Goal: Task Accomplishment & Management: Use online tool/utility

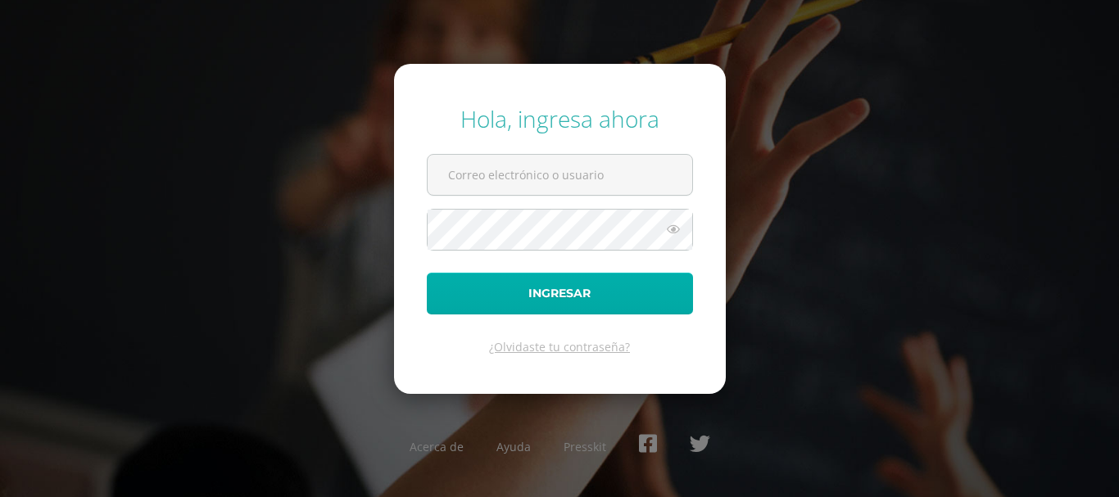
type input "[EMAIL_ADDRESS][DOMAIN_NAME]"
click at [613, 277] on button "Ingresar" at bounding box center [560, 294] width 266 height 42
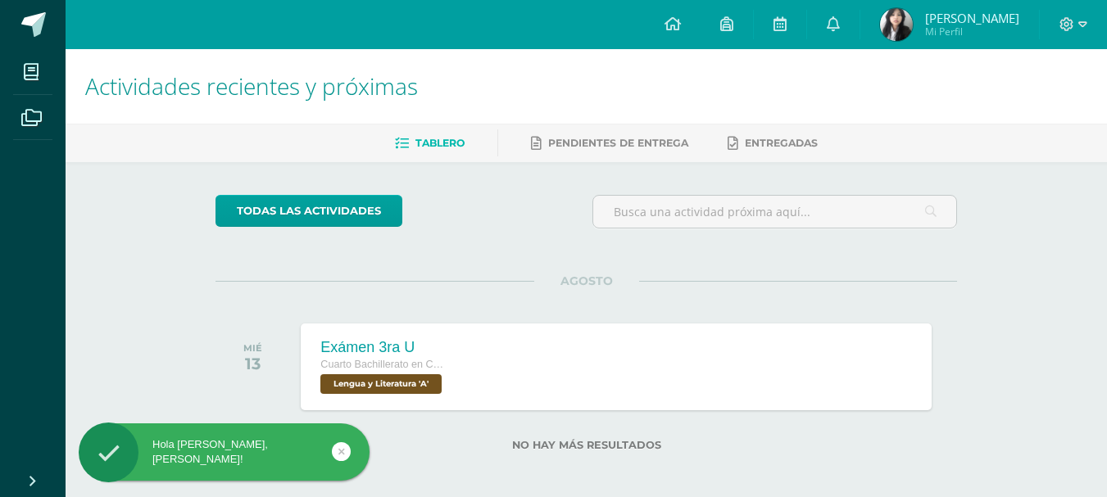
scroll to position [7, 0]
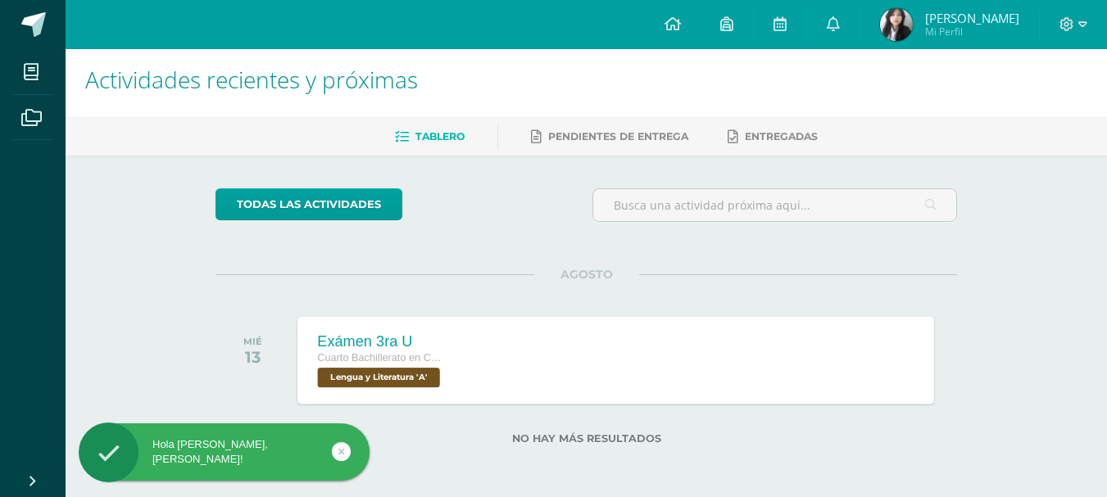
click at [571, 390] on div "Exámen 3ra U Cuarto Bachillerato en Ciencias Biológicas [PERSON_NAME]. CCLL en …" at bounding box center [616, 360] width 636 height 88
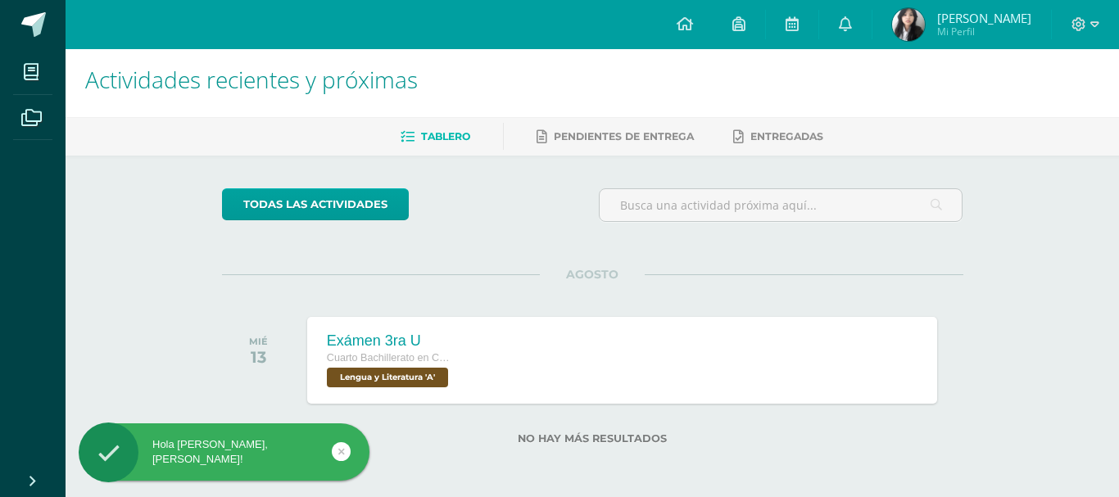
click at [569, 391] on div "Exámen 3ra U Lengua y Literatura Cargando contenido Loading..." at bounding box center [559, 248] width 1119 height 497
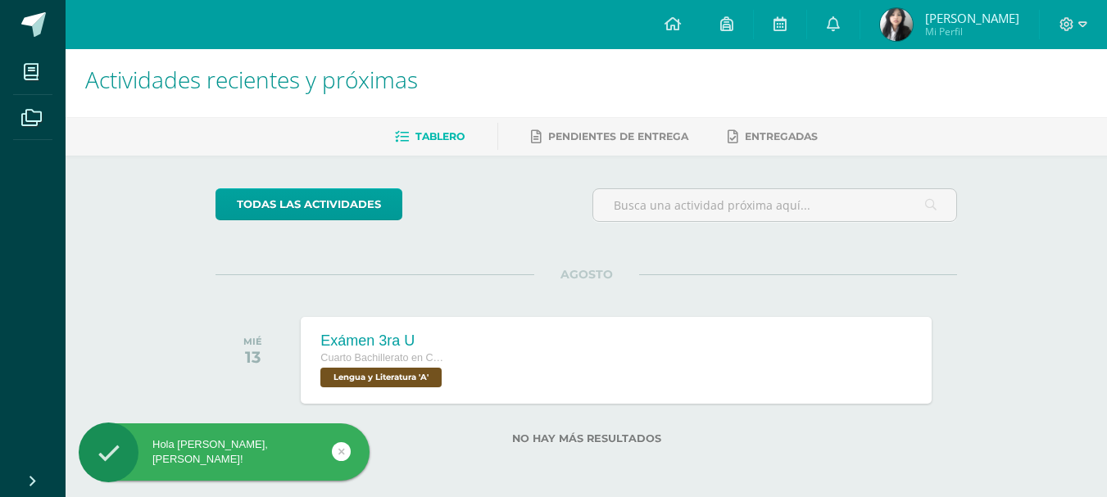
click at [567, 392] on div "Exámen 3ra U Cuarto Bachillerato en Ciencias Biológicas Bach. CCLL en Ciencias …" at bounding box center [616, 360] width 630 height 87
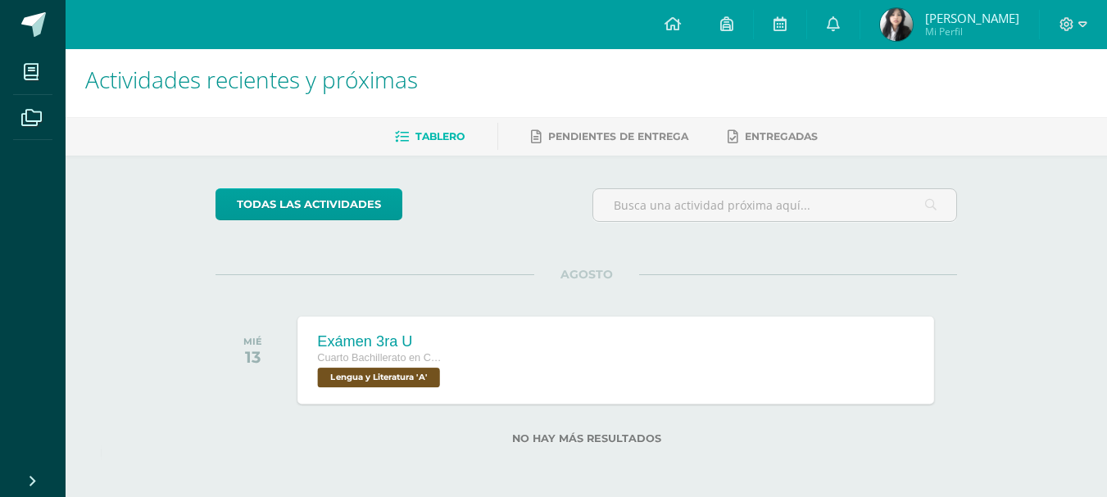
click at [532, 357] on div "Exámen 3ra U Cuarto Bachillerato en Ciencias Biológicas Bach. CCLL en Ciencias …" at bounding box center [616, 360] width 636 height 88
click at [0, 0] on div "Examen Unidad" at bounding box center [0, 0] width 0 height 0
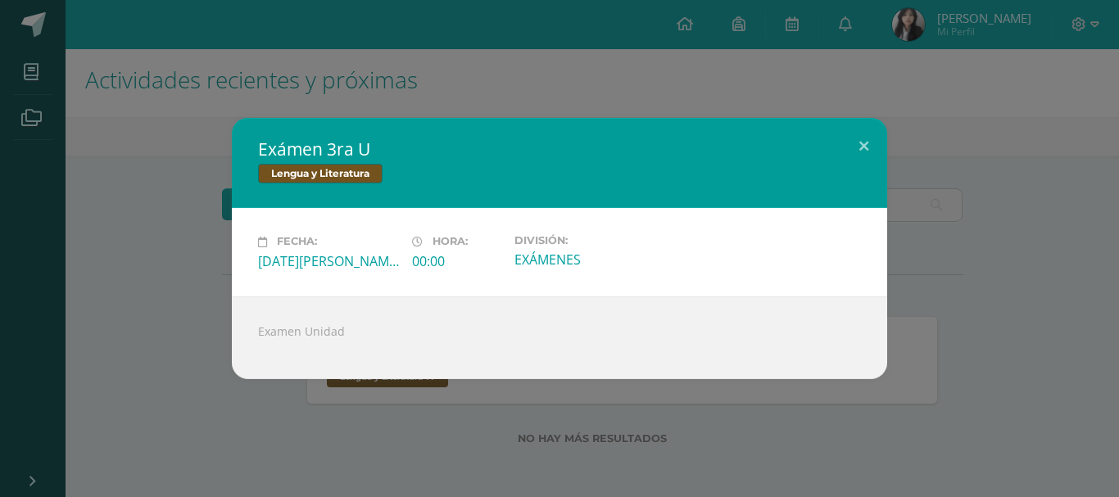
click at [1061, 172] on div "Exámen 3ra U Lengua y Literatura Fecha: Miércoles 13 de Agosto Hora: 00:00 Divi…" at bounding box center [560, 248] width 1106 height 260
